Goal: Information Seeking & Learning: Learn about a topic

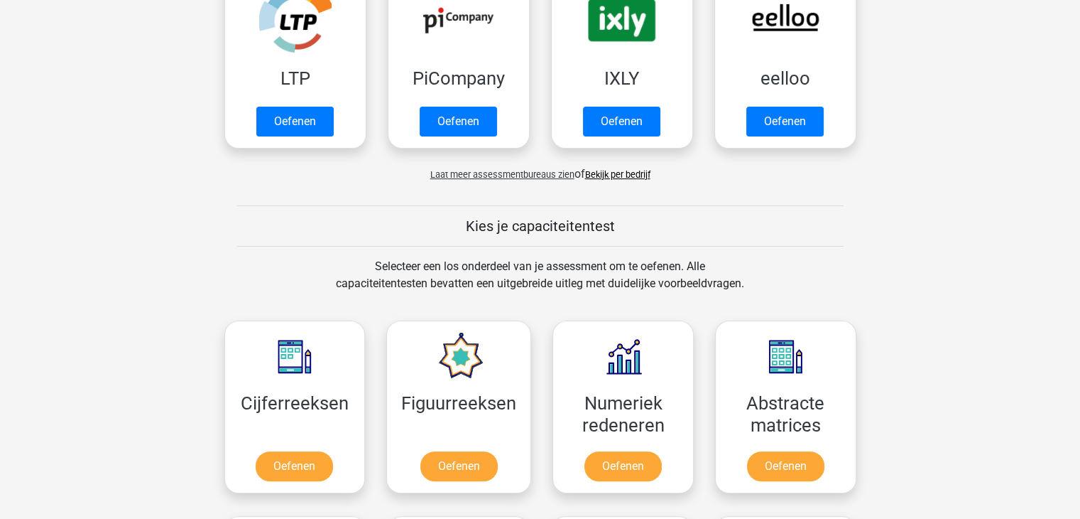
scroll to position [355, 0]
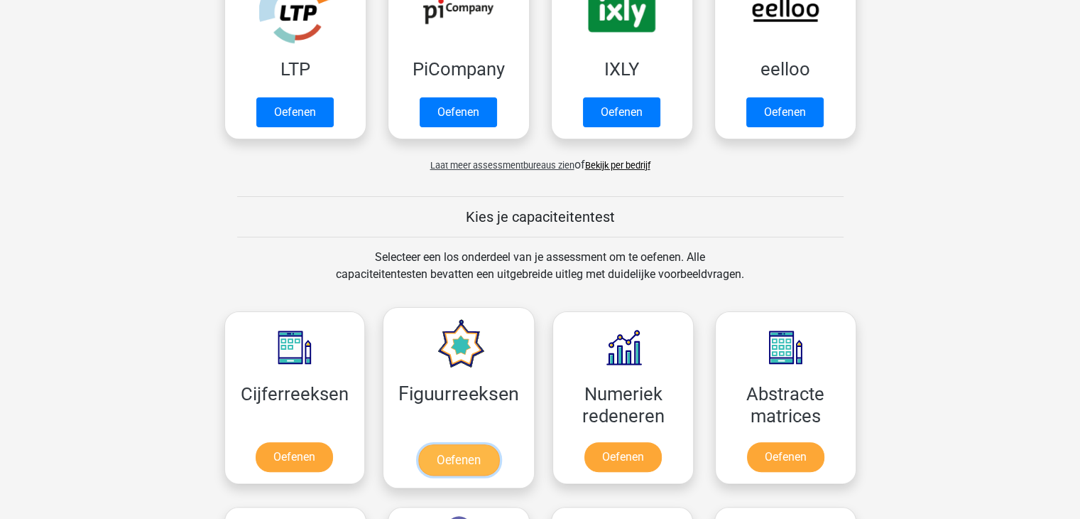
click at [455, 444] on link "Oefenen" at bounding box center [458, 459] width 81 height 31
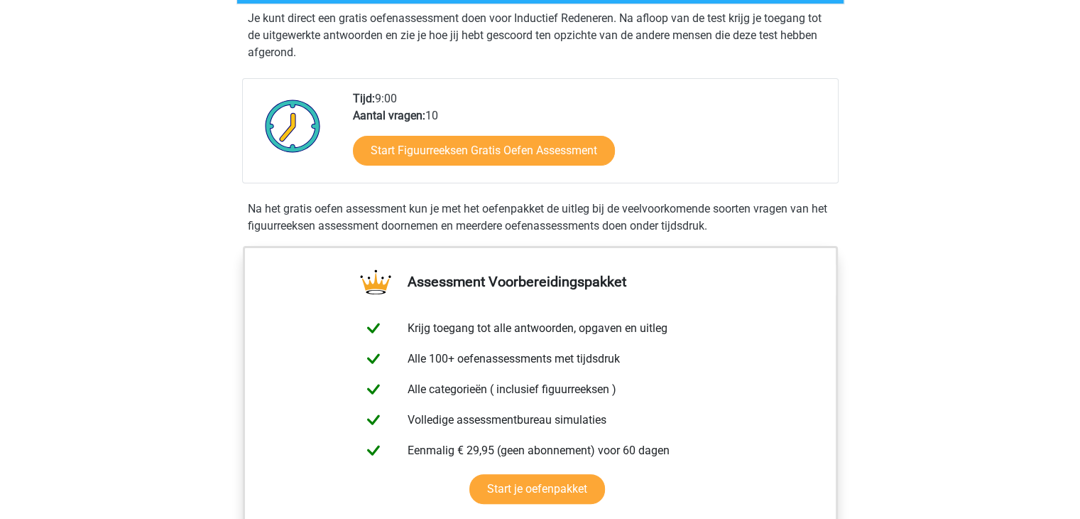
scroll to position [284, 0]
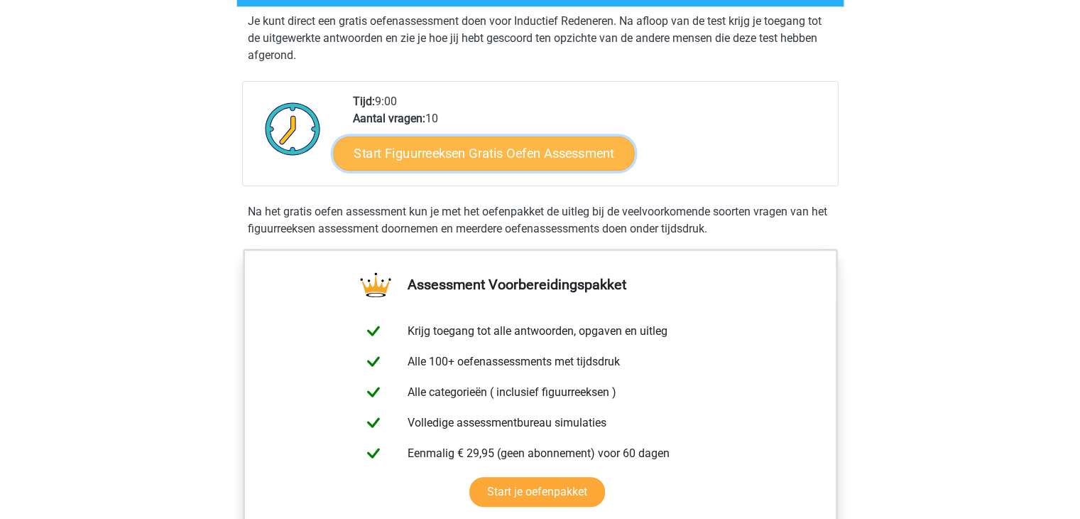
click at [499, 151] on link "Start Figuurreeksen Gratis Oefen Assessment" at bounding box center [483, 153] width 301 height 34
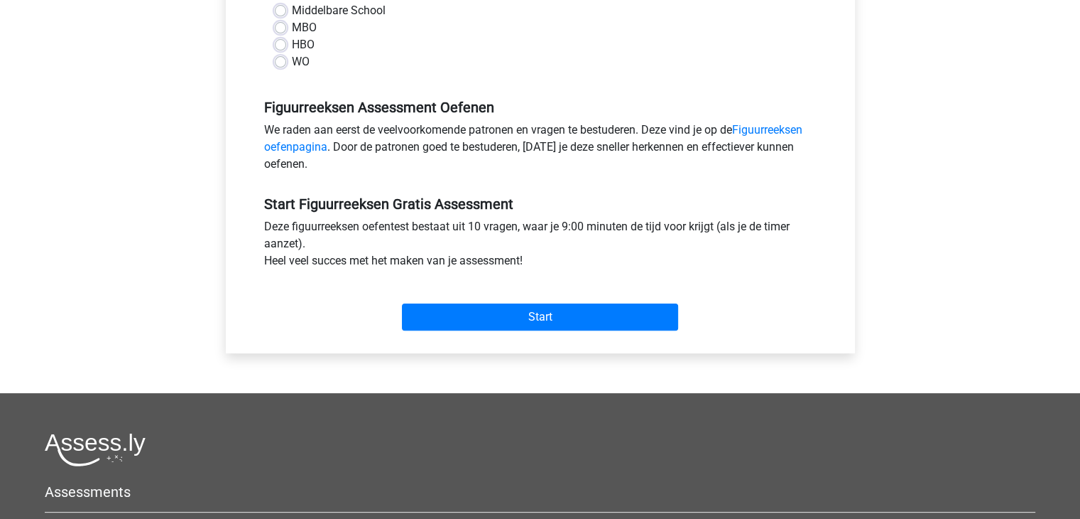
scroll to position [355, 0]
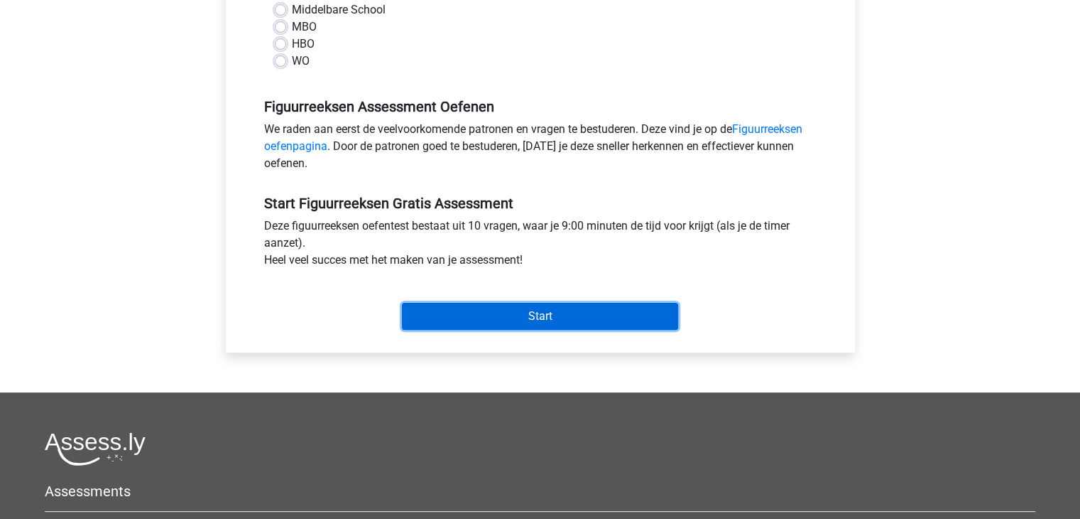
click at [543, 318] on input "Start" at bounding box center [540, 316] width 276 height 27
click at [546, 313] on input "Start" at bounding box center [540, 316] width 276 height 27
